Goal: Transaction & Acquisition: Purchase product/service

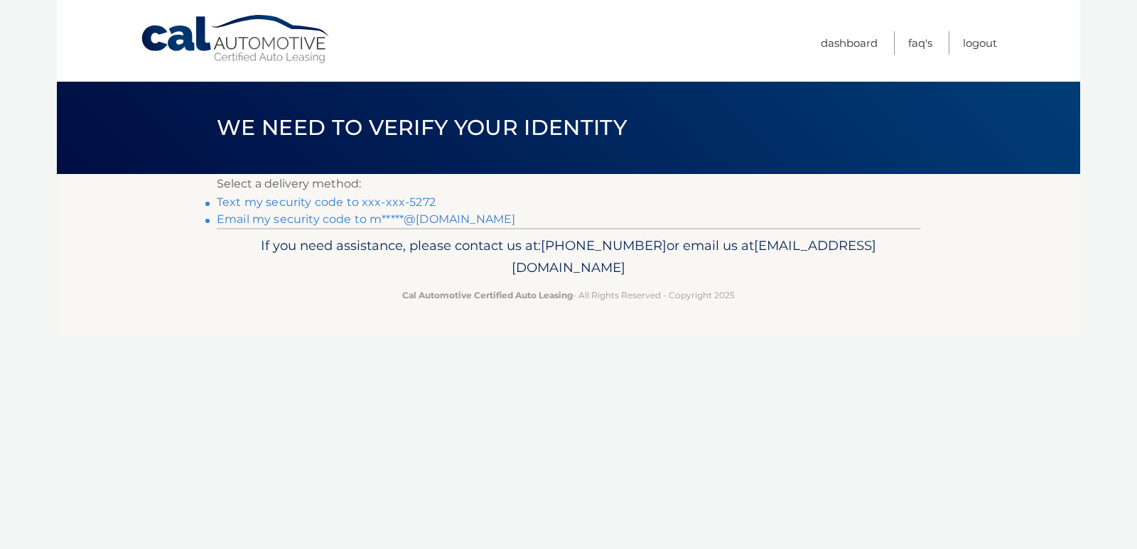
click at [318, 203] on link "Text my security code to xxx-xxx-5272" at bounding box center [326, 202] width 219 height 14
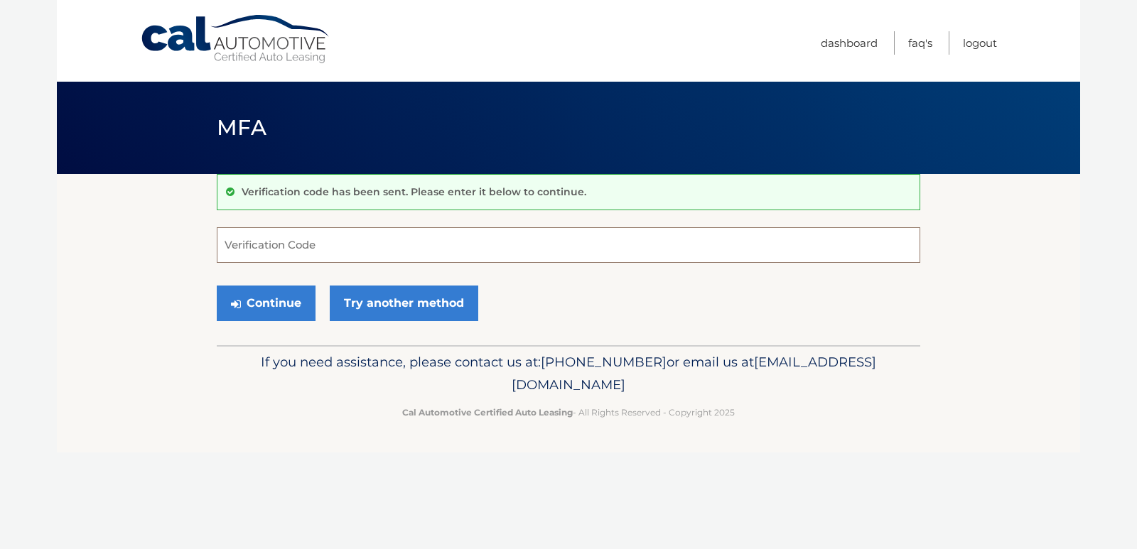
click at [311, 250] on input "Verification Code" at bounding box center [569, 245] width 704 height 36
type input "875443"
click at [273, 306] on button "Continue" at bounding box center [266, 304] width 99 height 36
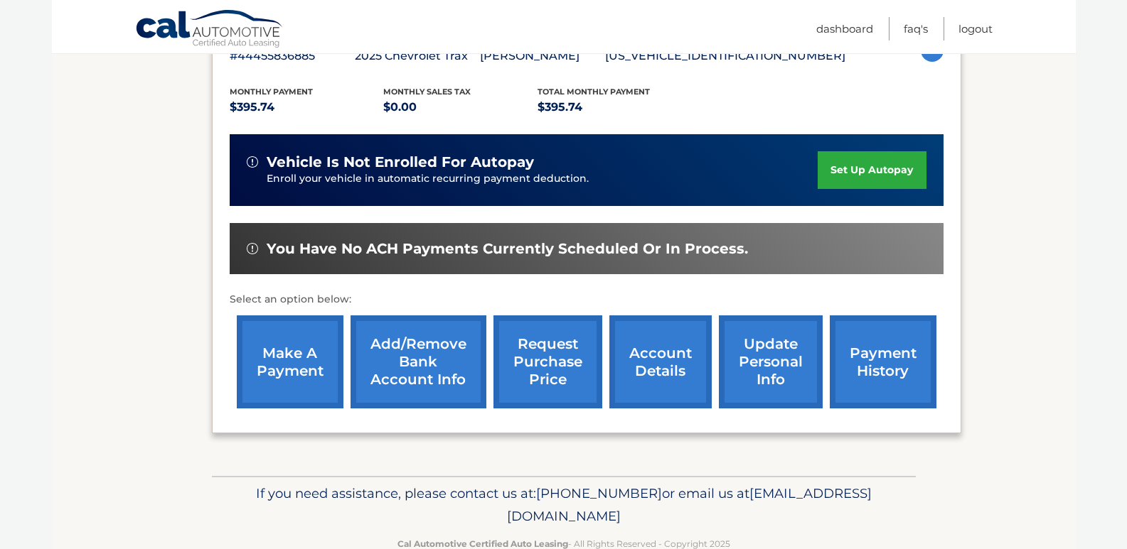
scroll to position [284, 0]
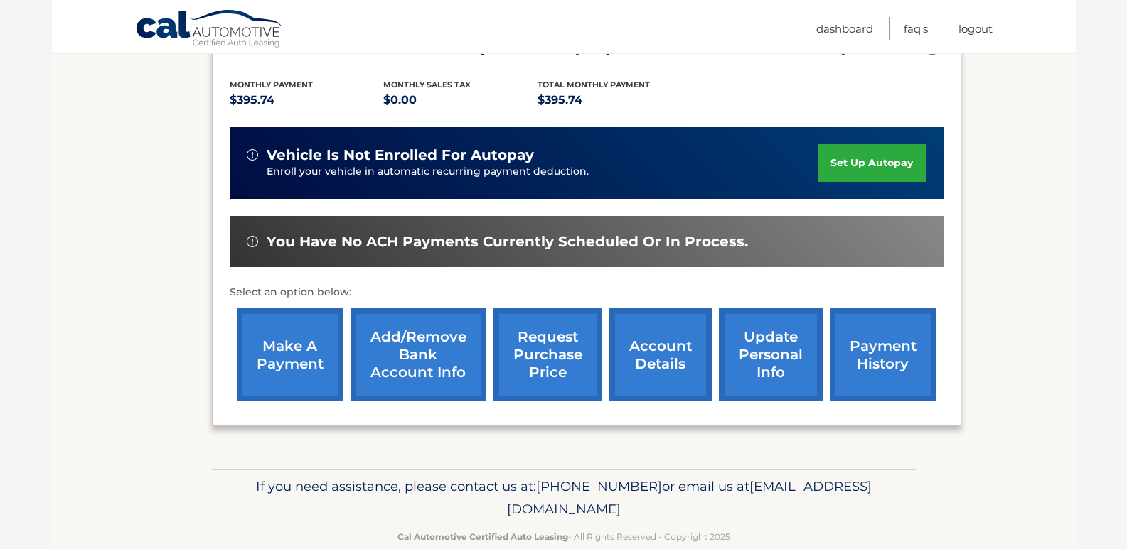
click at [295, 356] on link "make a payment" at bounding box center [290, 354] width 107 height 93
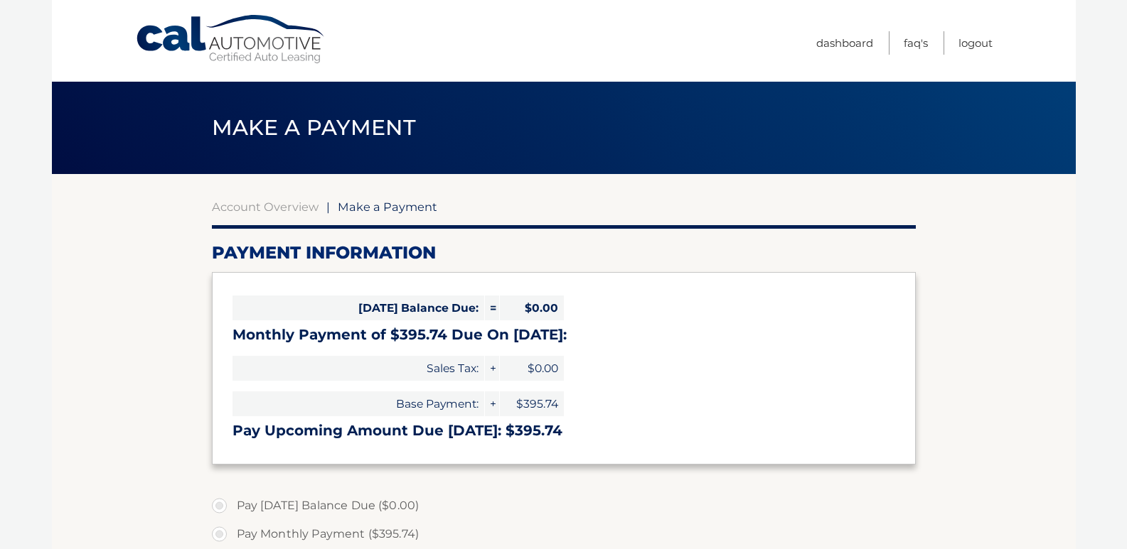
select select "ZGU1Njk3YjQtMDg5Ni00YzM4LTgxZmQtZTMxNzMwMzE5YTE1"
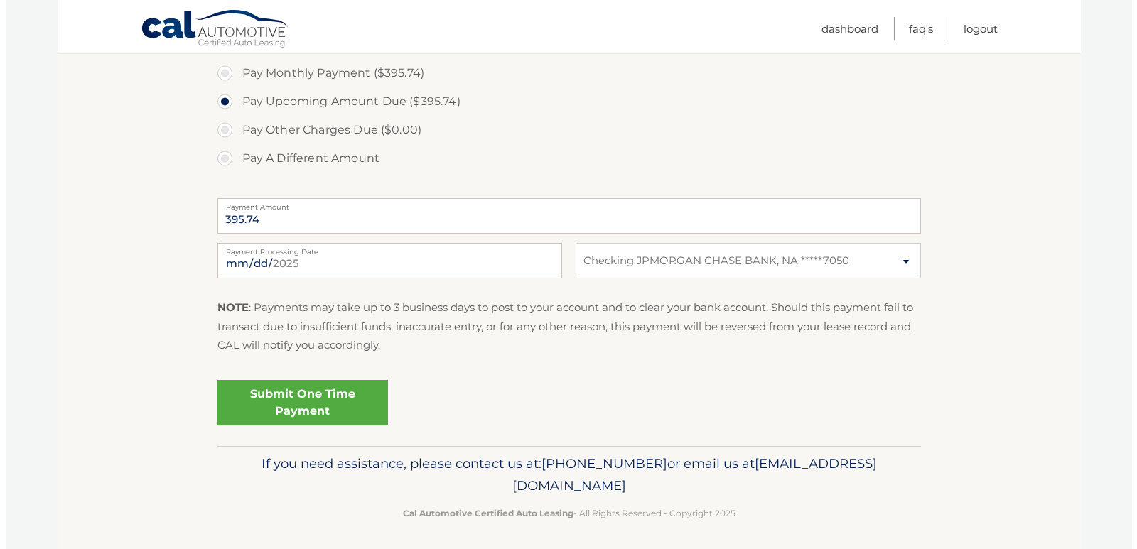
scroll to position [466, 0]
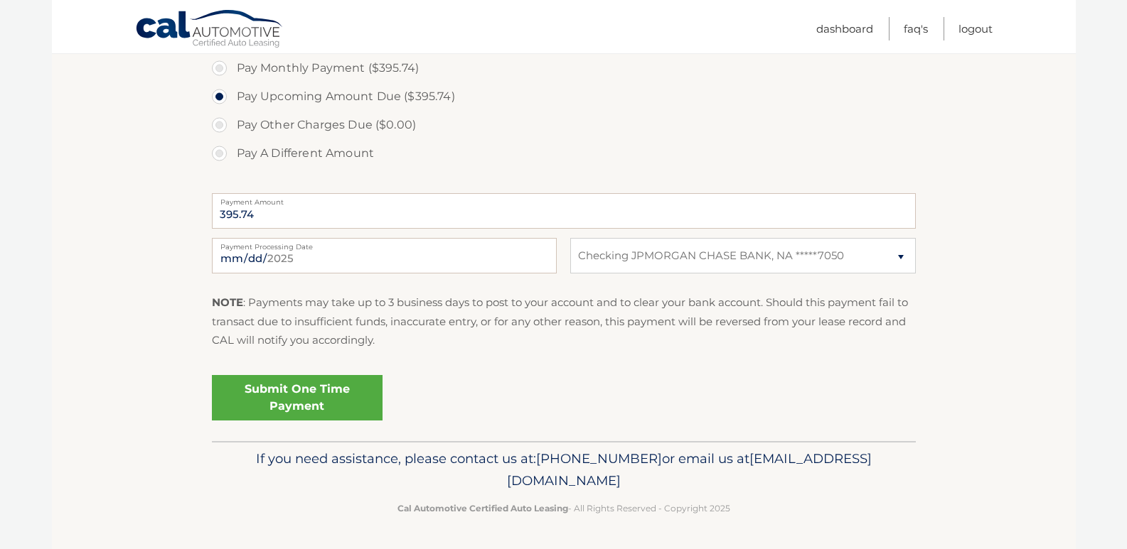
click at [307, 400] on link "Submit One Time Payment" at bounding box center [297, 397] width 171 height 45
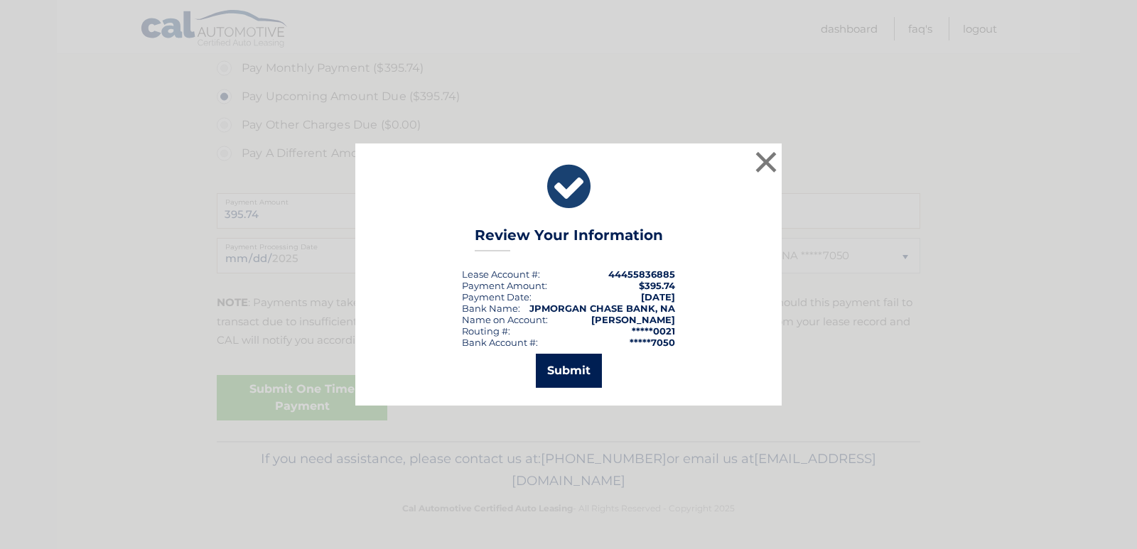
click at [582, 375] on button "Submit" at bounding box center [569, 371] width 66 height 34
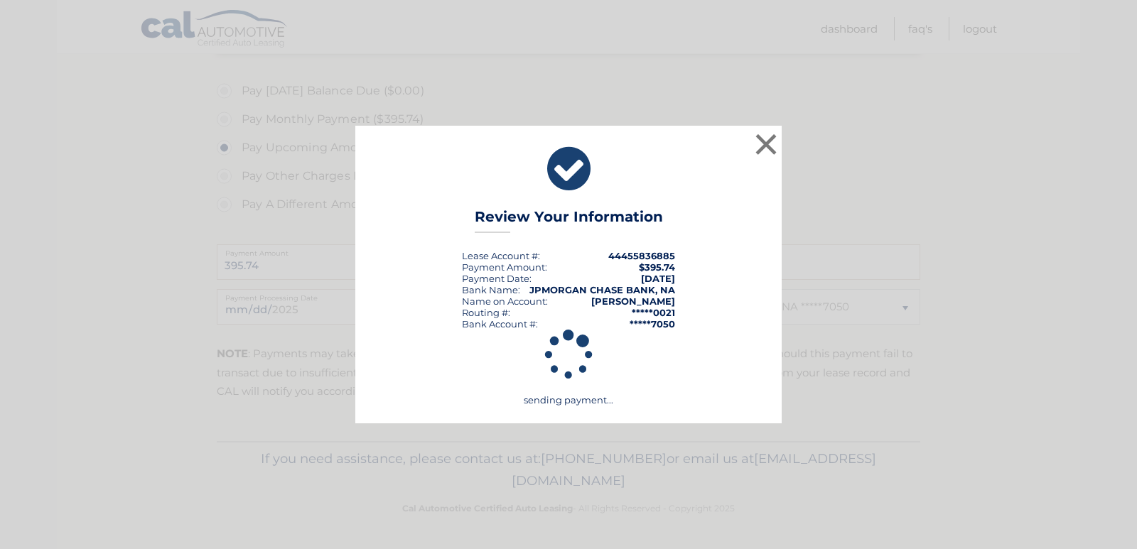
scroll to position [415, 0]
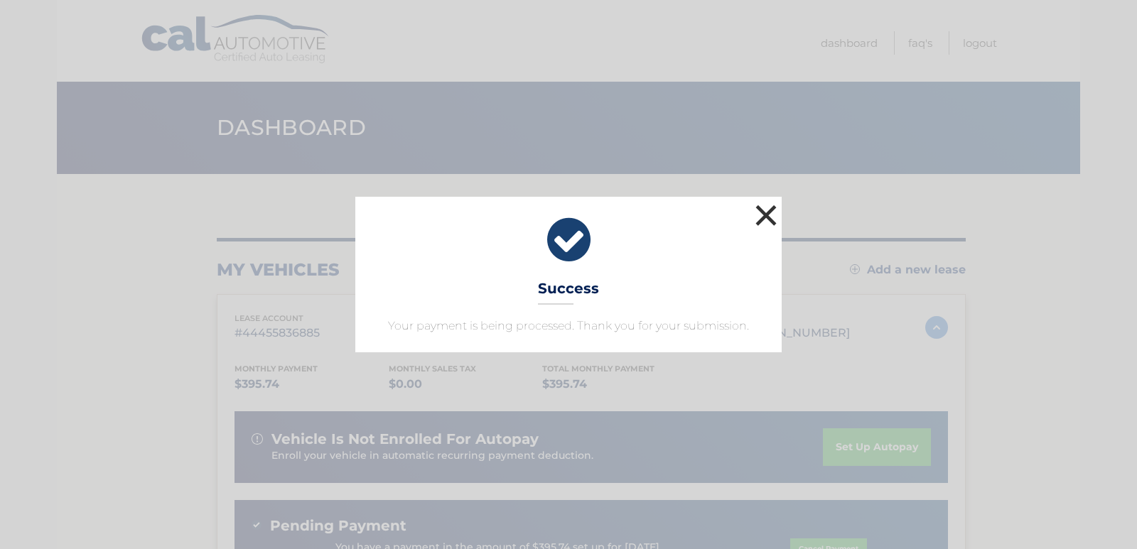
click at [770, 215] on button "×" at bounding box center [766, 215] width 28 height 28
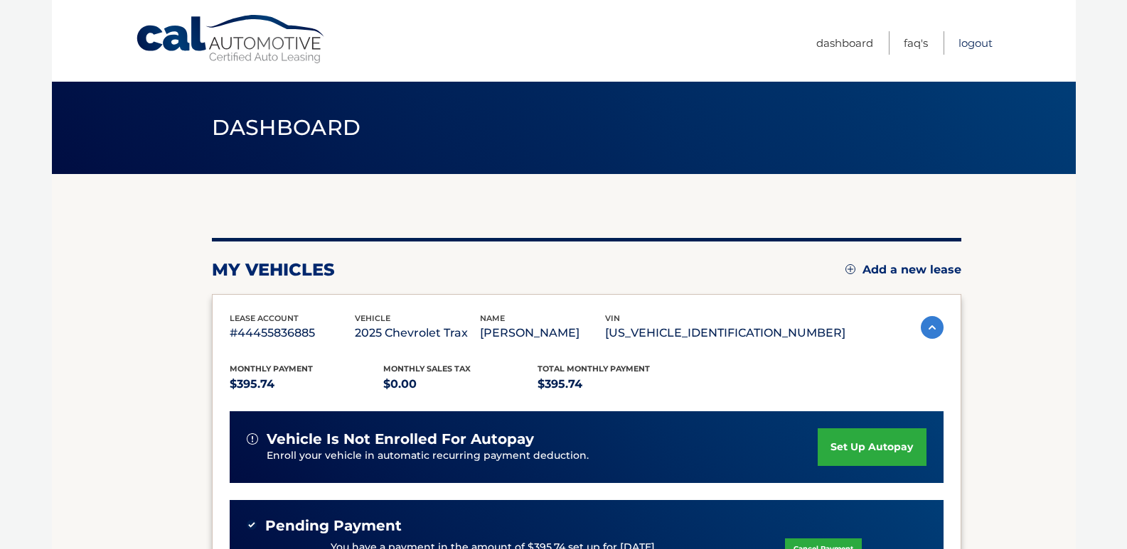
click at [977, 45] on link "Logout" at bounding box center [975, 42] width 34 height 23
